Goal: Communication & Community: Answer question/provide support

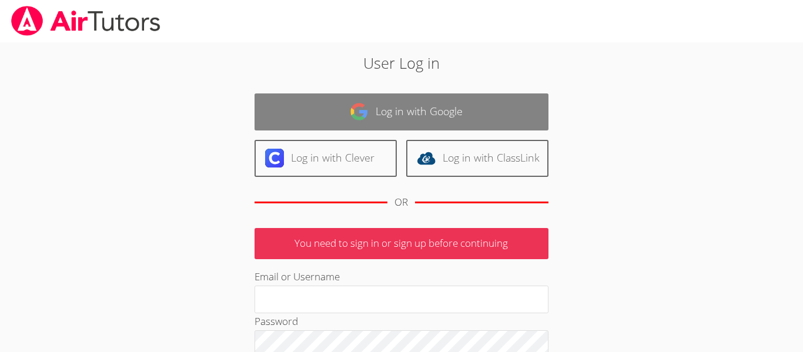
click at [417, 95] on link "Log in with Google" at bounding box center [401, 111] width 294 height 37
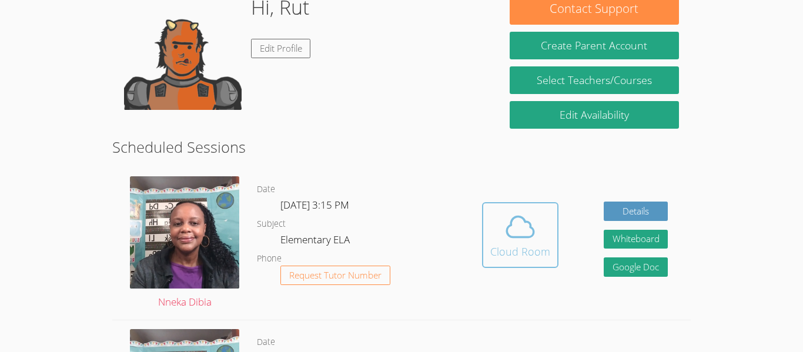
scroll to position [203, 0]
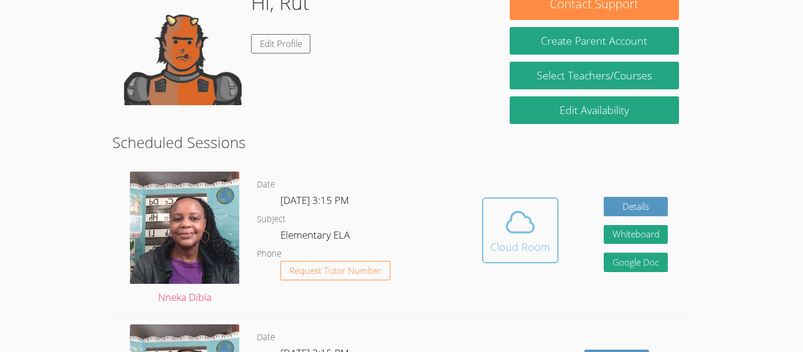
click at [507, 245] on div "Cloud Room" at bounding box center [520, 247] width 60 height 16
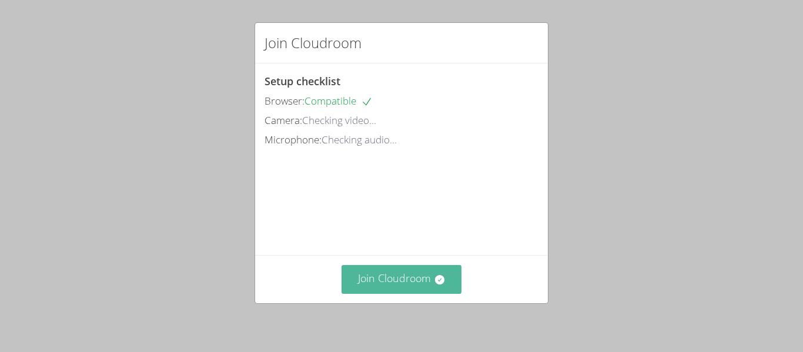
click at [415, 285] on button "Join Cloudroom" at bounding box center [401, 279] width 120 height 29
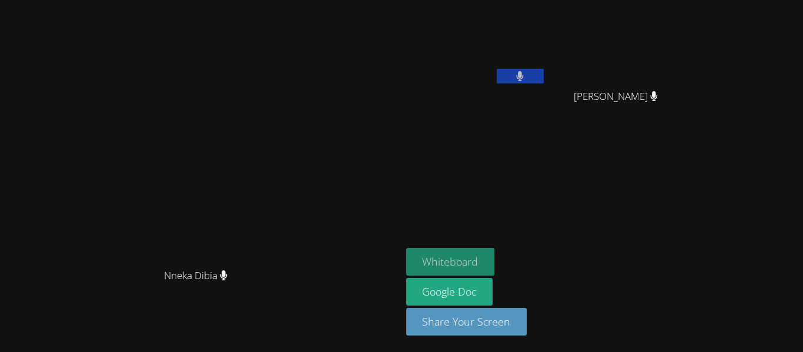
click at [495, 261] on button "Whiteboard" at bounding box center [450, 262] width 89 height 28
click at [543, 79] on button at bounding box center [519, 76] width 47 height 15
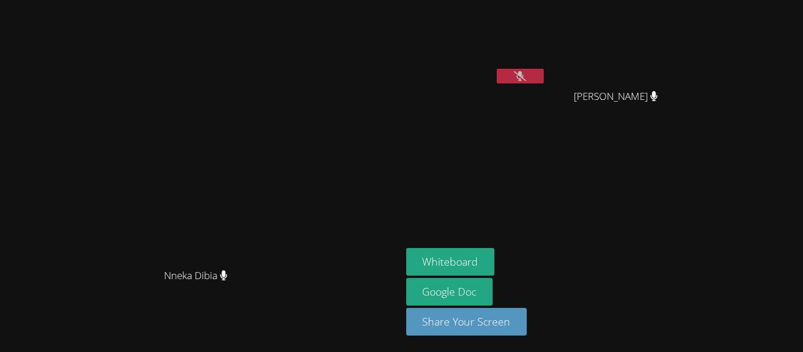
click at [526, 79] on icon at bounding box center [519, 76] width 12 height 10
click at [543, 73] on button at bounding box center [519, 76] width 47 height 15
click at [543, 74] on button at bounding box center [519, 76] width 47 height 15
click at [526, 74] on icon at bounding box center [519, 76] width 12 height 10
click at [543, 73] on button at bounding box center [519, 76] width 47 height 15
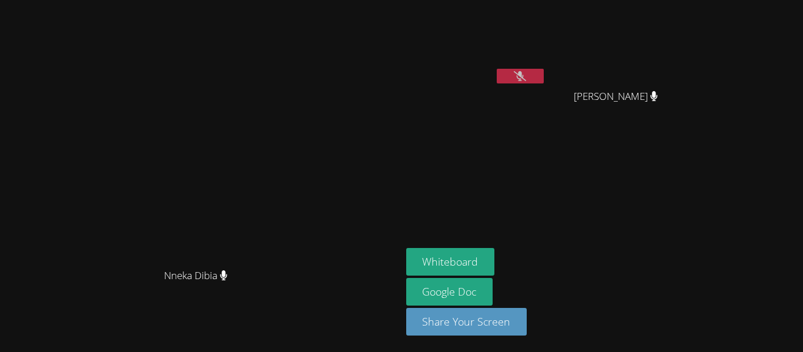
click at [543, 72] on button at bounding box center [519, 76] width 47 height 15
click at [526, 71] on icon at bounding box center [519, 76] width 12 height 10
click at [543, 78] on button at bounding box center [519, 76] width 47 height 15
click at [543, 77] on button at bounding box center [519, 76] width 47 height 15
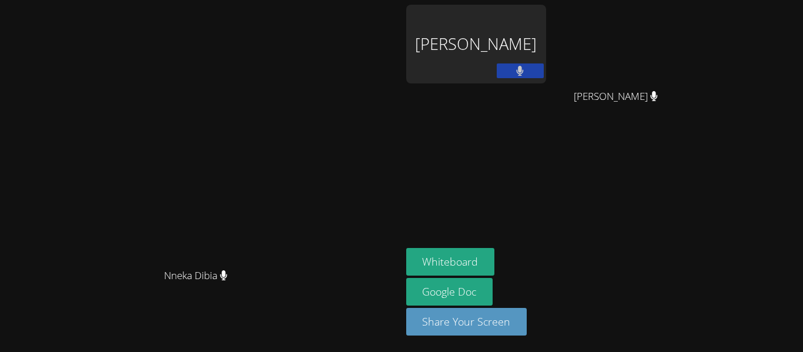
click at [531, 93] on div "Rut Moreno" at bounding box center [476, 68] width 140 height 126
click at [288, 127] on video at bounding box center [200, 152] width 176 height 220
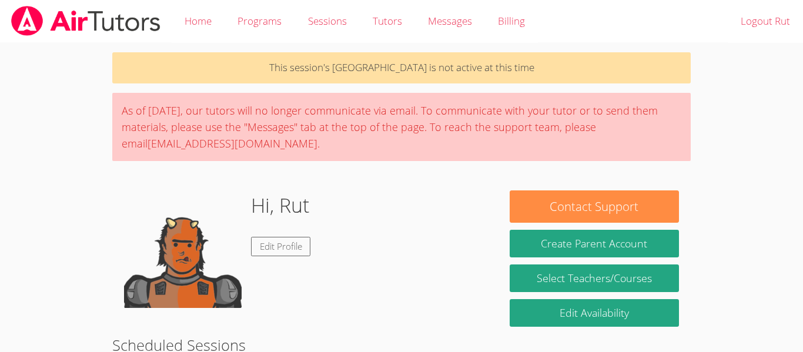
scroll to position [203, 0]
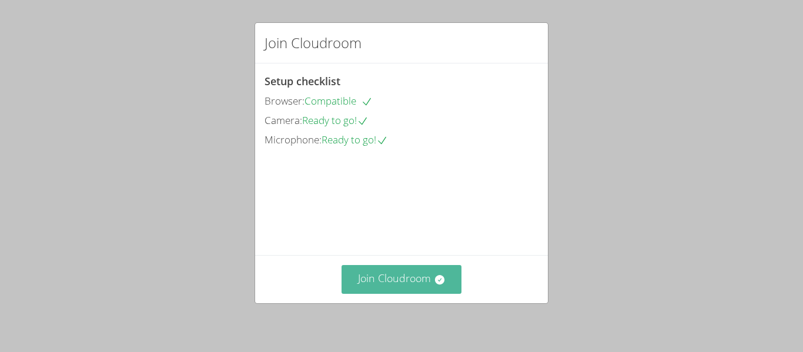
click at [435, 288] on button "Join Cloudroom" at bounding box center [401, 279] width 120 height 29
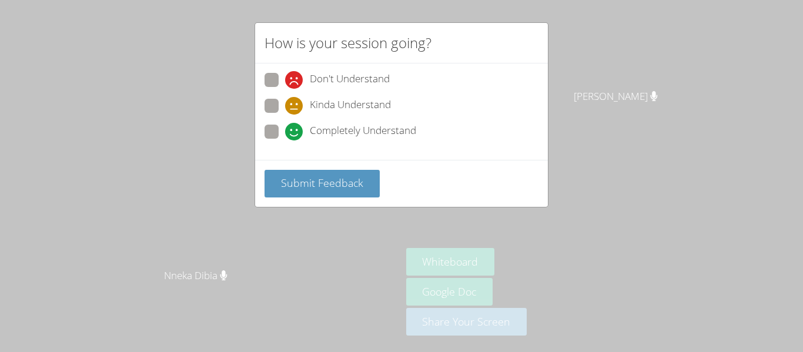
click at [307, 133] on div "Completely Understand" at bounding box center [350, 132] width 131 height 18
click at [295, 133] on input "Completely Understand" at bounding box center [290, 130] width 10 height 10
radio input "true"
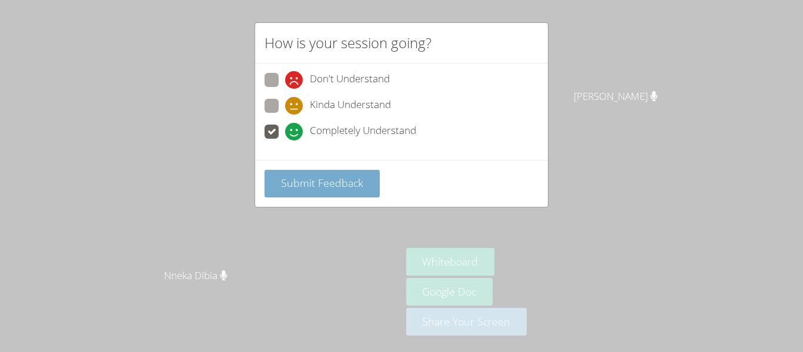
click at [317, 174] on button "Submit Feedback" at bounding box center [321, 184] width 115 height 28
